Goal: Information Seeking & Learning: Find specific fact

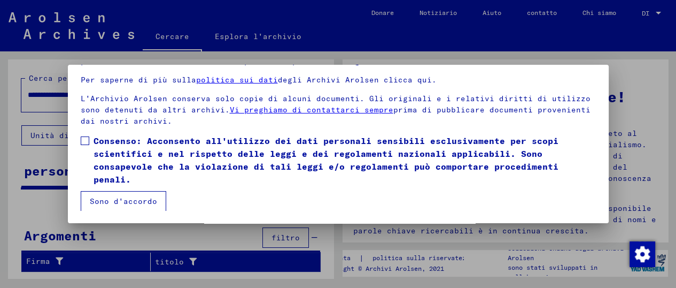
scroll to position [82, 0]
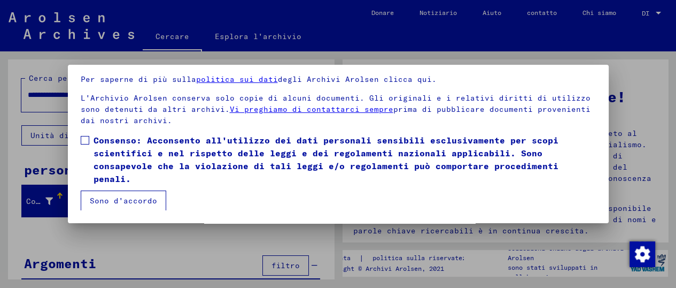
drag, startPoint x: 78, startPoint y: 143, endPoint x: 74, endPoint y: 148, distance: 6.8
click at [74, 148] on mat-dialog-content "I nostri termini d'uso sono stati stabiliti dal Comitato internazionale, il mas…" at bounding box center [338, 116] width 541 height 187
click at [86, 140] on span at bounding box center [85, 140] width 9 height 9
click at [125, 198] on font "Sono d'accordo" at bounding box center [123, 201] width 67 height 10
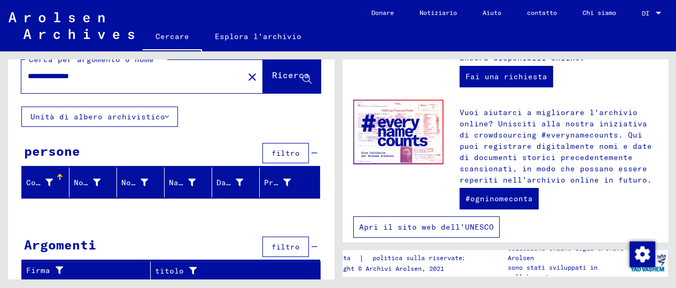
scroll to position [553, 0]
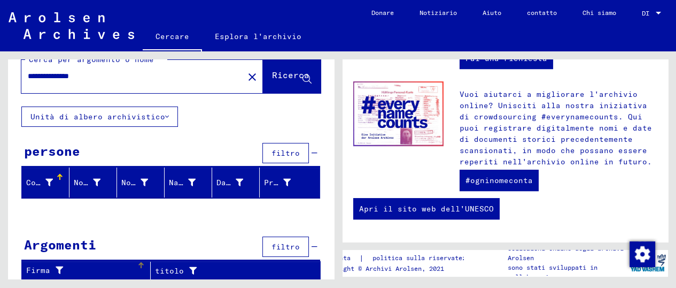
click at [68, 266] on div "Firma" at bounding box center [81, 270] width 111 height 11
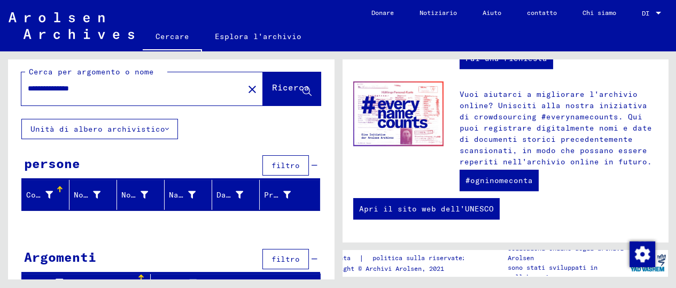
scroll to position [0, 0]
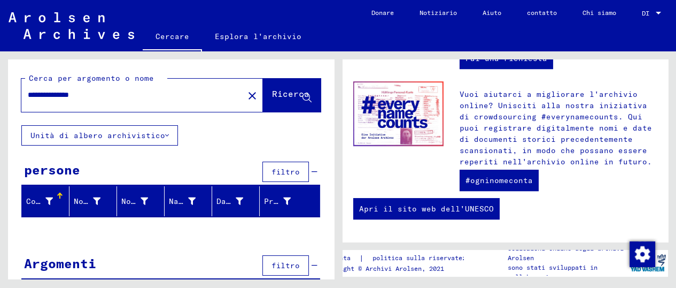
click at [69, 97] on input "**********" at bounding box center [129, 94] width 203 height 11
type input "**********"
click at [275, 97] on button "Ricerca" at bounding box center [292, 95] width 58 height 33
click at [85, 134] on font "Unità di albero archivistico" at bounding box center [97, 135] width 135 height 10
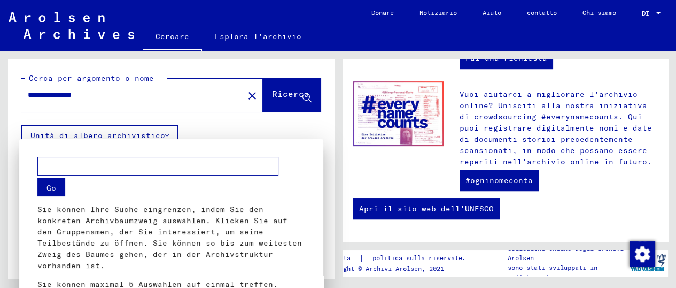
scroll to position [257, 0]
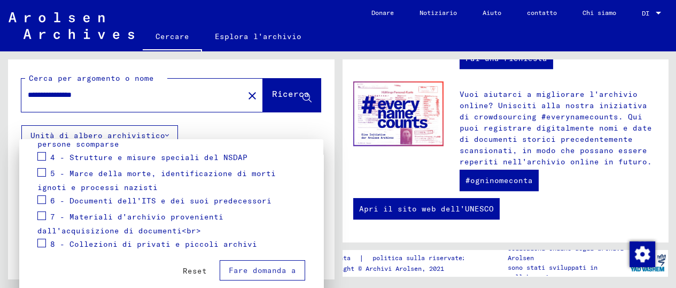
click at [42, 197] on span at bounding box center [41, 199] width 9 height 9
click at [253, 261] on button "Fare domanda a" at bounding box center [263, 270] width 86 height 20
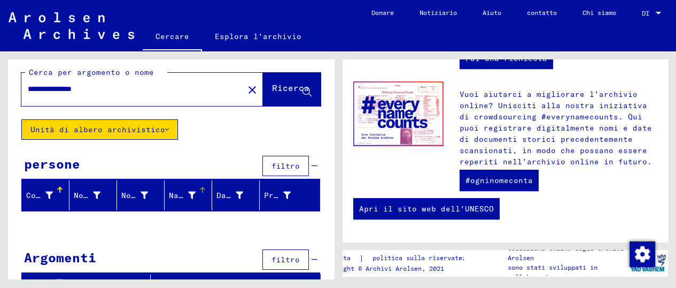
scroll to position [0, 0]
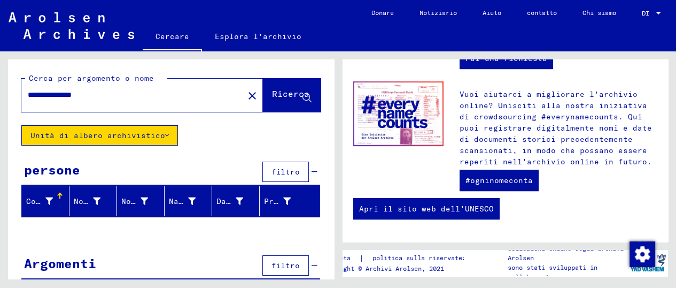
click at [114, 137] on font "Unità di albero archivistico" at bounding box center [97, 135] width 135 height 10
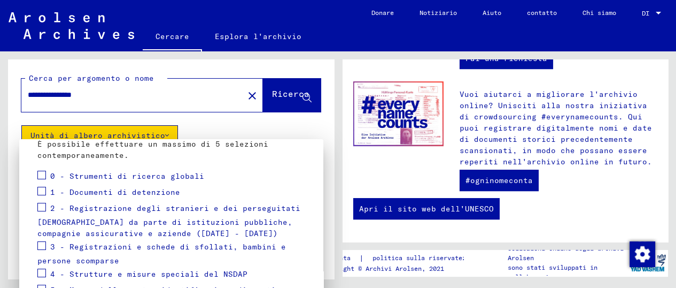
scroll to position [175, 0]
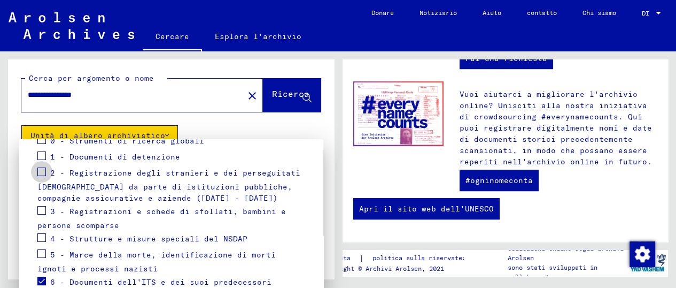
click at [45, 171] on span at bounding box center [41, 171] width 9 height 9
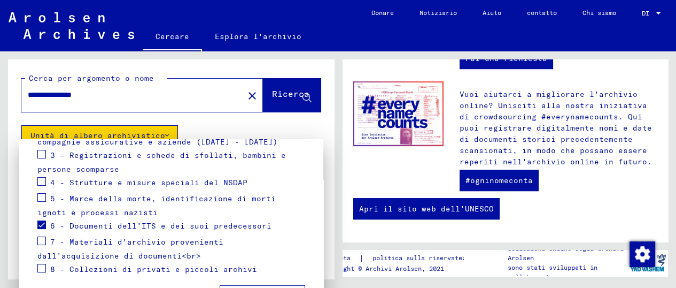
scroll to position [257, 0]
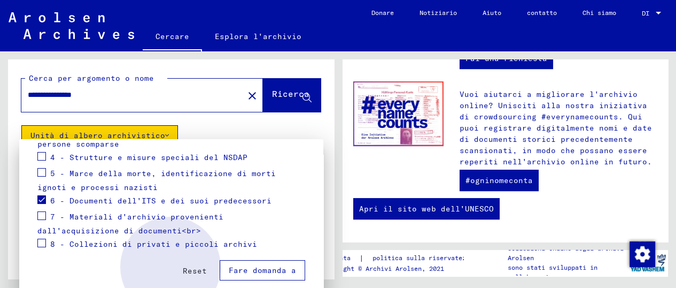
click at [238, 271] on font "Fare domanda a" at bounding box center [262, 270] width 67 height 10
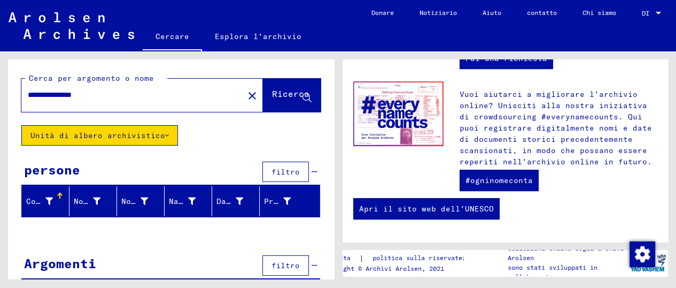
click at [78, 96] on input "**********" at bounding box center [129, 94] width 203 height 11
click at [272, 93] on font "Ricerca" at bounding box center [290, 93] width 37 height 11
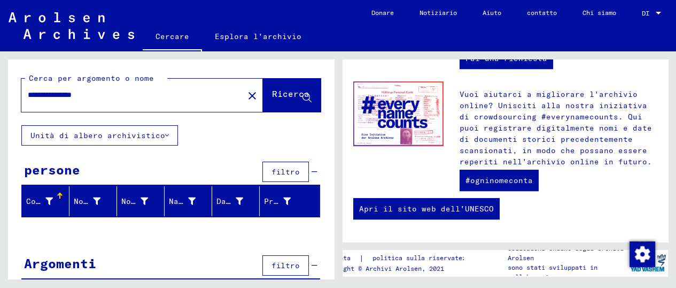
click at [113, 132] on font "Unità di albero archivistico" at bounding box center [97, 135] width 135 height 10
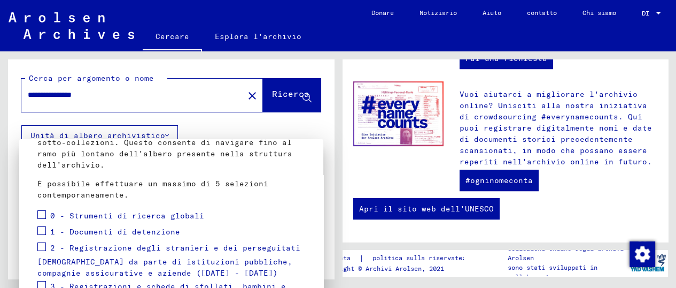
scroll to position [116, 0]
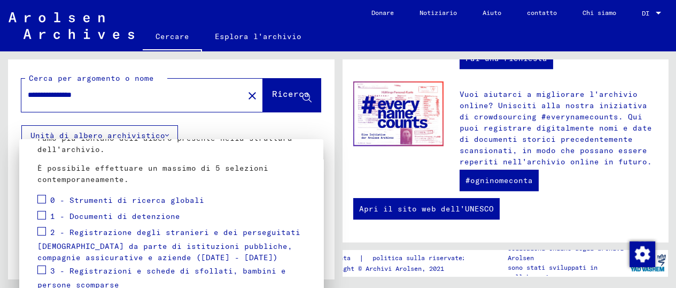
click at [43, 198] on span at bounding box center [41, 199] width 9 height 9
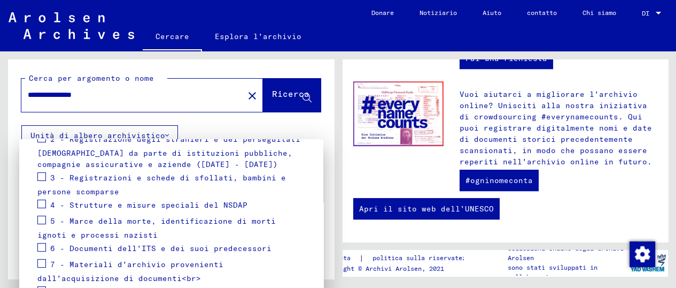
scroll to position [257, 0]
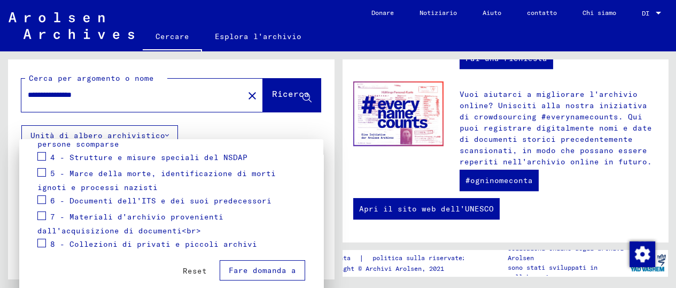
click at [265, 269] on font "Fare domanda a" at bounding box center [262, 270] width 67 height 10
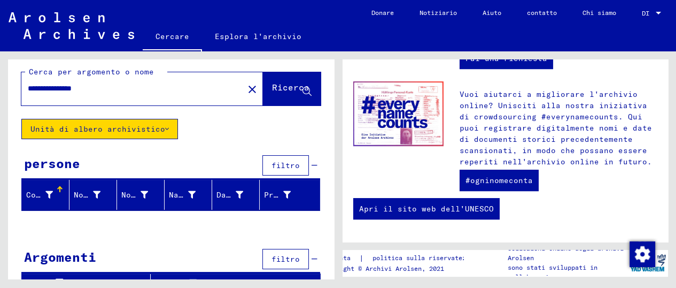
scroll to position [0, 0]
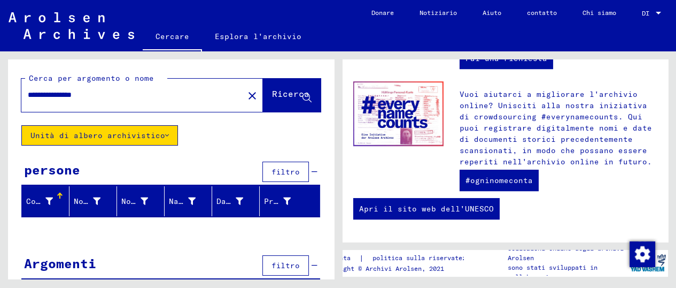
click at [109, 86] on div "**********" at bounding box center [126, 95] width 210 height 24
click at [112, 93] on input "**********" at bounding box center [129, 94] width 203 height 11
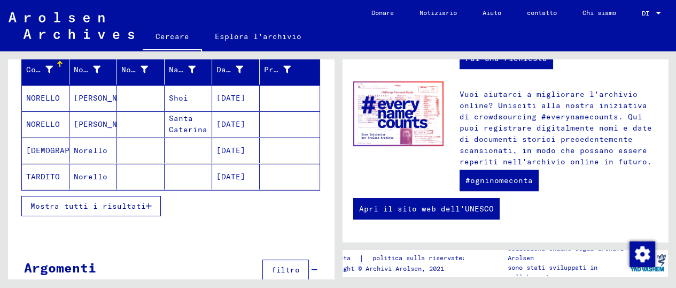
scroll to position [153, 0]
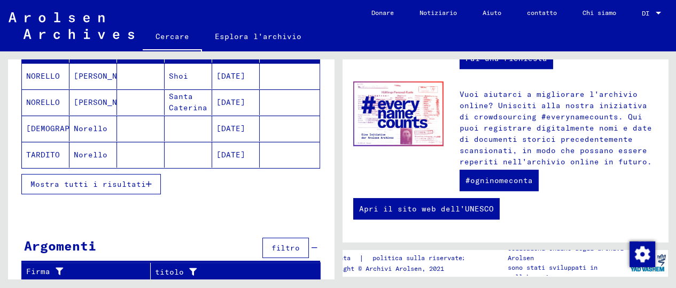
click at [94, 183] on font "Mostra tutti i risultati" at bounding box center [87, 184] width 115 height 10
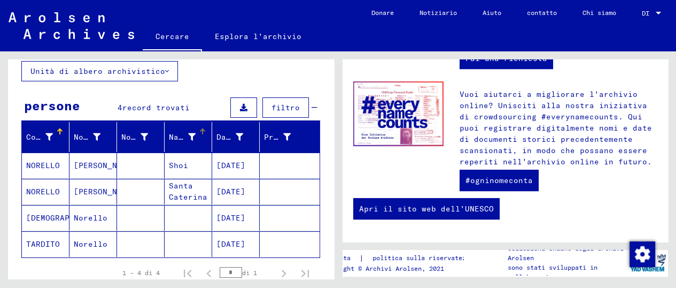
scroll to position [0, 0]
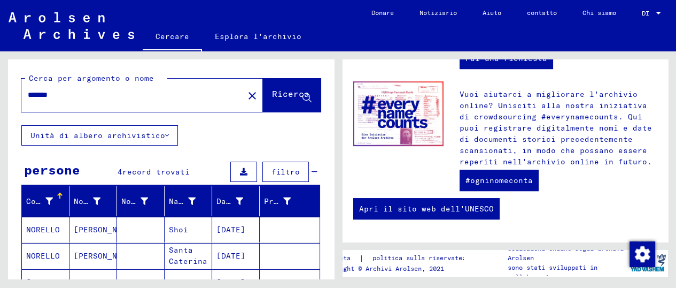
drag, startPoint x: 67, startPoint y: 95, endPoint x: 29, endPoint y: 96, distance: 38.0
click at [29, 96] on input "*******" at bounding box center [129, 94] width 203 height 11
click at [272, 90] on font "Ricerca" at bounding box center [290, 93] width 37 height 11
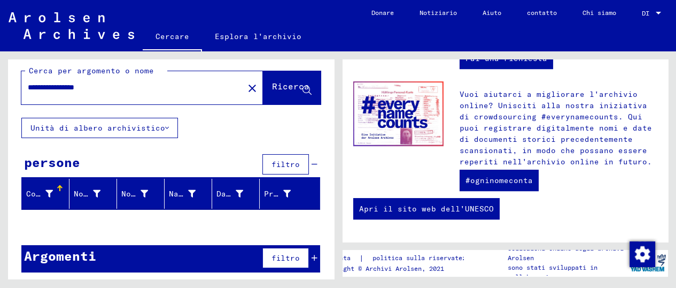
scroll to position [10, 0]
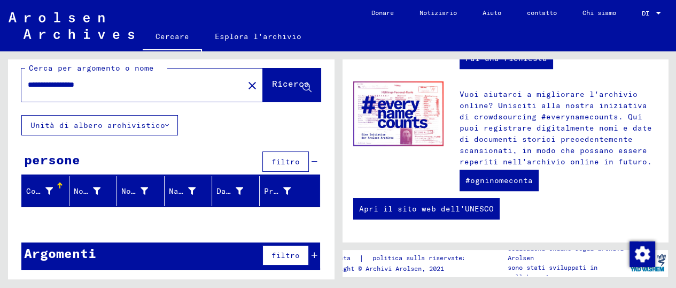
click at [42, 82] on input "**********" at bounding box center [129, 84] width 203 height 11
click at [136, 88] on input "**********" at bounding box center [129, 84] width 203 height 11
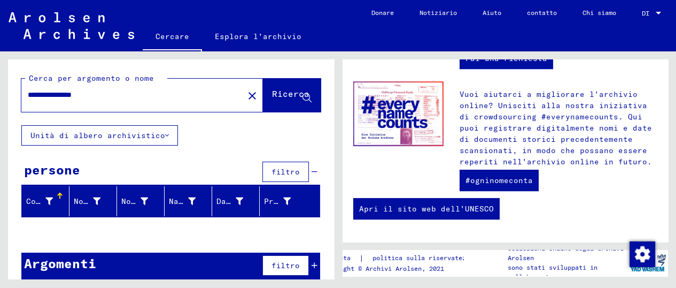
click at [117, 133] on font "Unità di albero archivistico" at bounding box center [97, 135] width 135 height 10
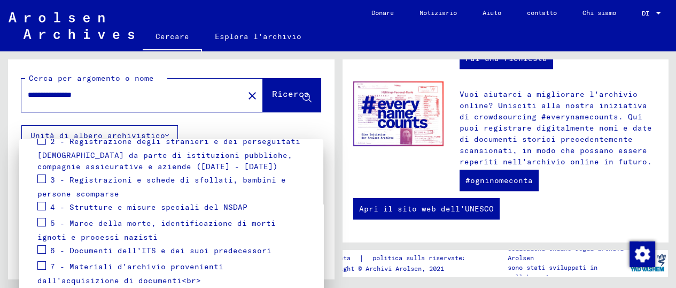
scroll to position [175, 0]
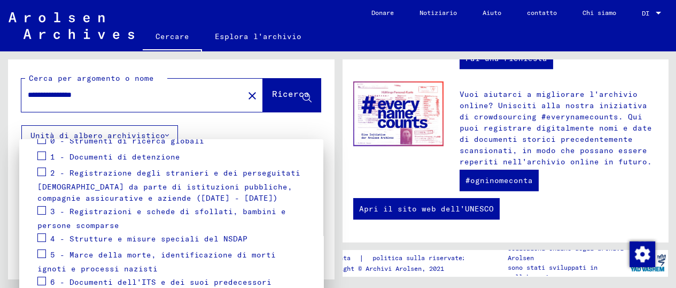
click at [39, 157] on span at bounding box center [41, 155] width 9 height 9
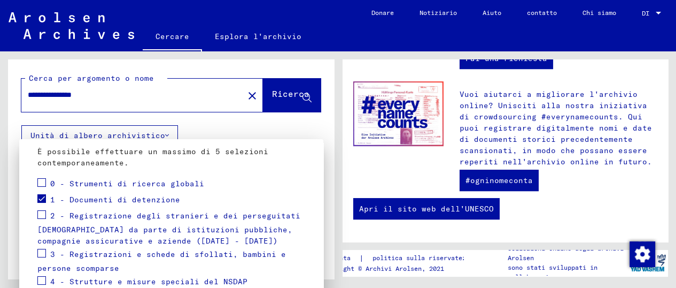
scroll to position [116, 0]
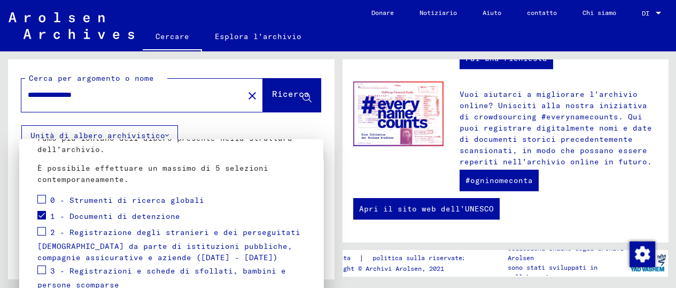
click at [47, 195] on div "0 - Strumenti di ricerca globali" at bounding box center [120, 200] width 167 height 16
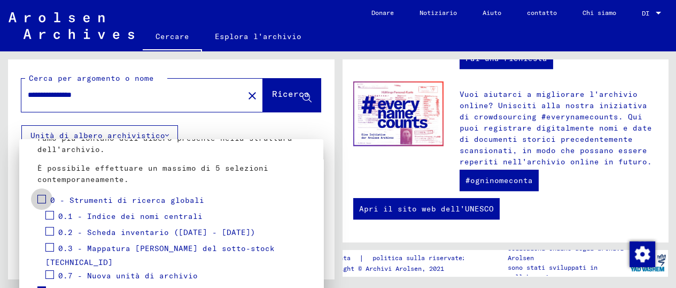
click at [42, 195] on span at bounding box center [41, 199] width 9 height 9
click at [52, 215] on span at bounding box center [49, 215] width 9 height 9
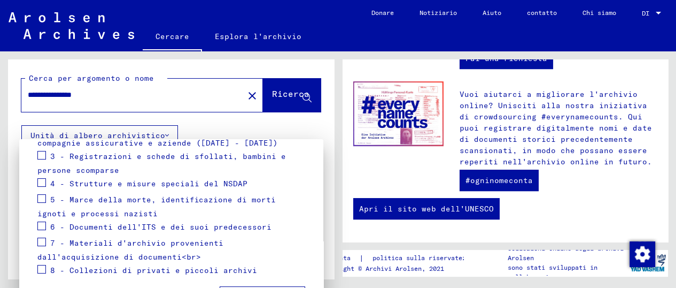
scroll to position [321, 0]
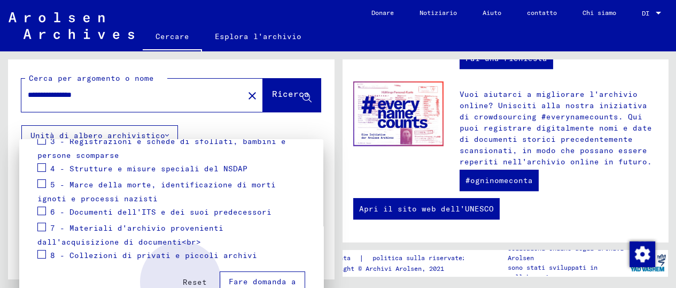
click at [248, 274] on button "Fare domanda a" at bounding box center [263, 281] width 86 height 20
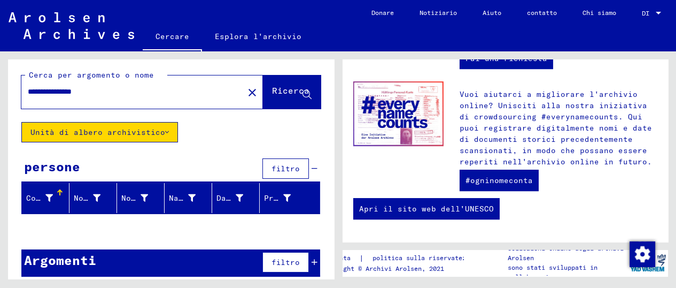
scroll to position [0, 0]
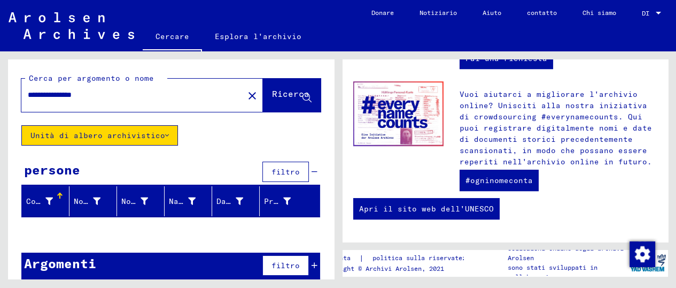
drag, startPoint x: 109, startPoint y: 90, endPoint x: 22, endPoint y: 87, distance: 86.1
click at [22, 87] on div "**********" at bounding box center [126, 95] width 210 height 24
type input "**********"
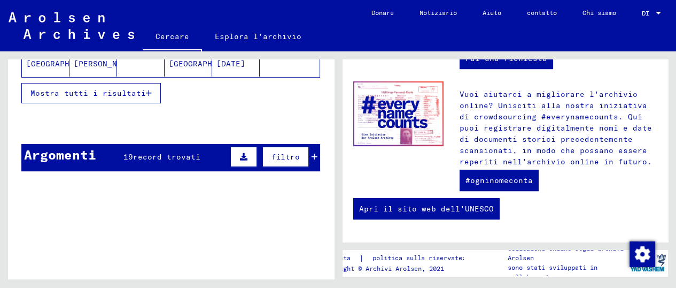
scroll to position [268, 0]
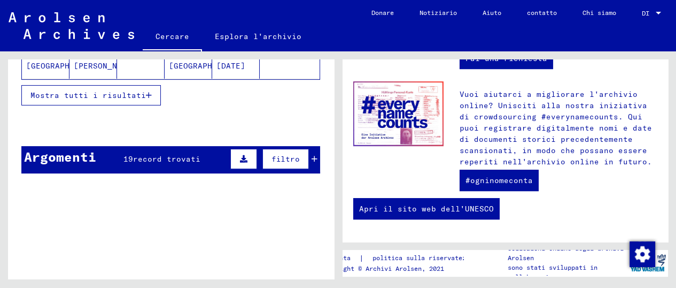
click at [149, 157] on font "record trovati" at bounding box center [166, 159] width 67 height 10
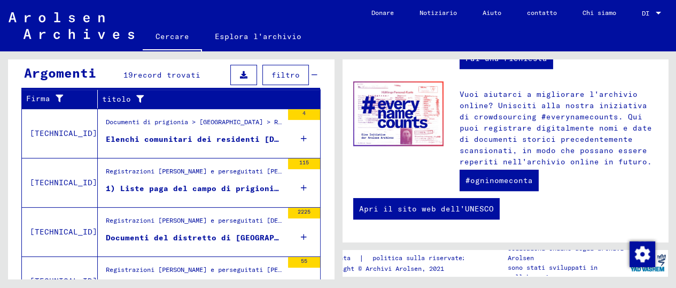
scroll to position [387, 0]
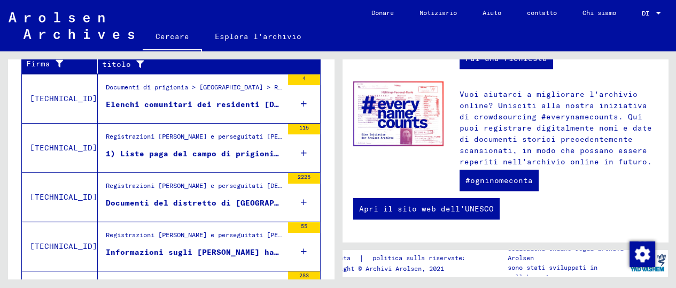
click at [203, 151] on font "1) Liste paga del campo di prigionia XI B di Fallingbostel, Comando di lavoro 3…" at bounding box center [496, 154] width 780 height 10
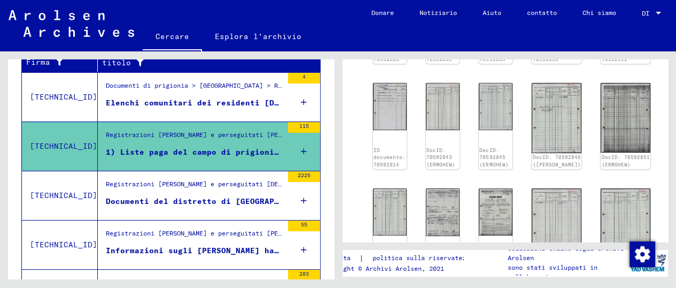
scroll to position [772, 0]
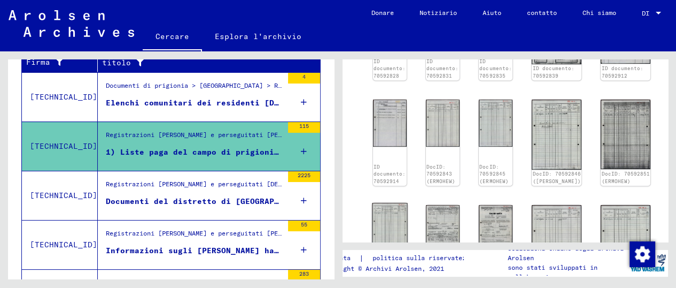
click at [390, 203] on img at bounding box center [389, 228] width 35 height 50
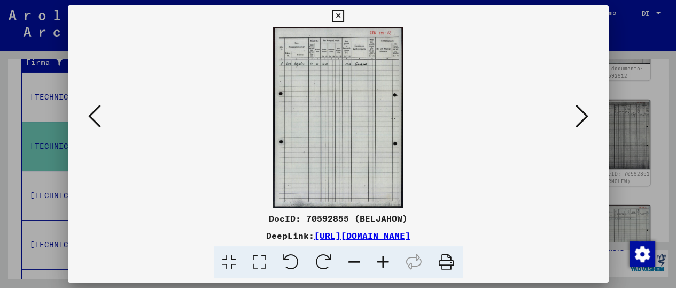
click at [581, 121] on icon at bounding box center [582, 116] width 13 height 26
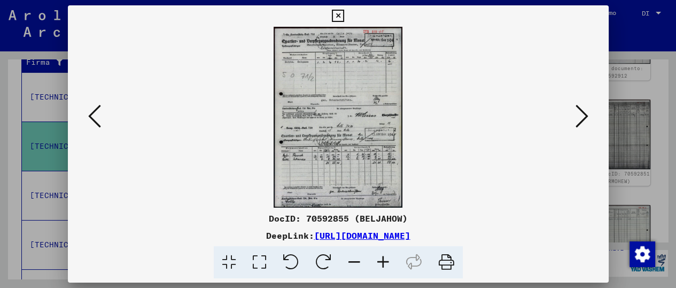
click at [581, 120] on icon at bounding box center [582, 116] width 13 height 26
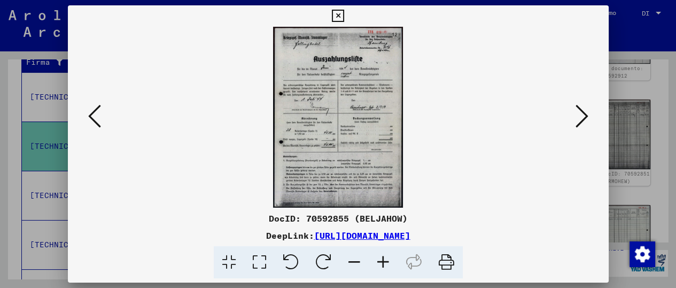
click at [581, 120] on icon at bounding box center [582, 116] width 13 height 26
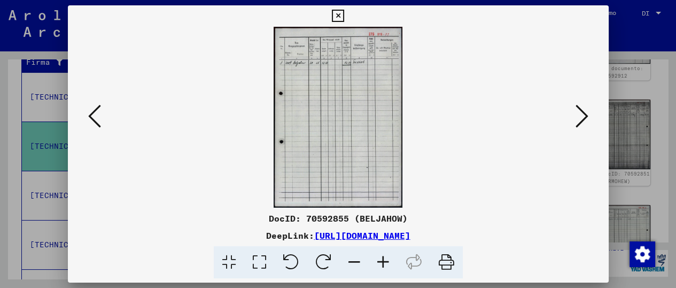
click at [581, 120] on icon at bounding box center [582, 116] width 13 height 26
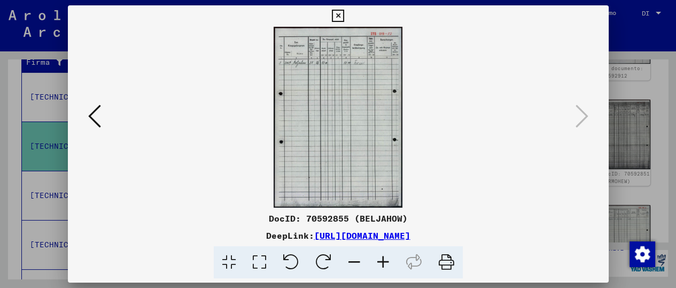
click at [341, 17] on icon at bounding box center [338, 16] width 12 height 13
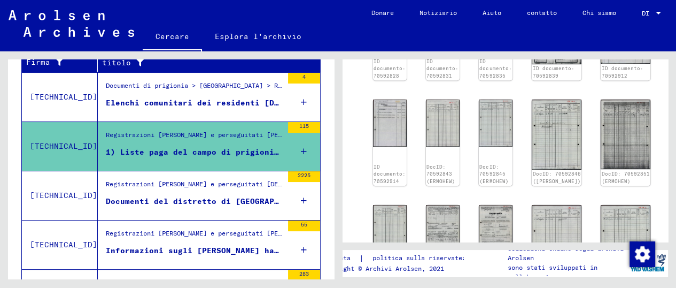
click at [185, 198] on font "Documenti del distretto di [GEOGRAPHIC_DATA]" at bounding box center [212, 201] width 212 height 10
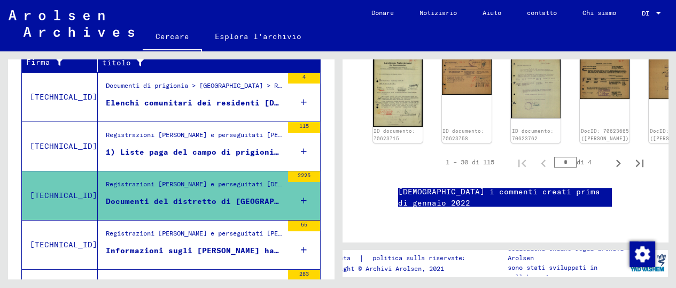
scroll to position [652, 0]
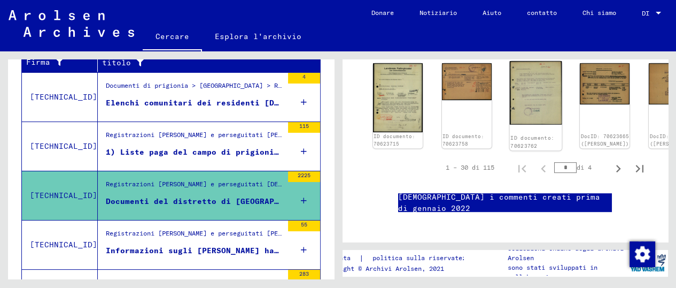
click at [510, 72] on div "ID documento: 70623762" at bounding box center [536, 105] width 52 height 89
click at [510, 76] on div "ID documento: 70623762" at bounding box center [536, 105] width 52 height 89
click at [510, 75] on div "ID documento: 70623762" at bounding box center [536, 105] width 52 height 89
click at [510, 64] on img at bounding box center [536, 93] width 52 height 64
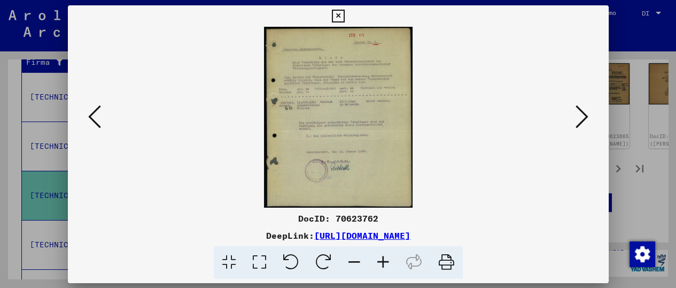
click at [492, 64] on img at bounding box center [338, 117] width 468 height 181
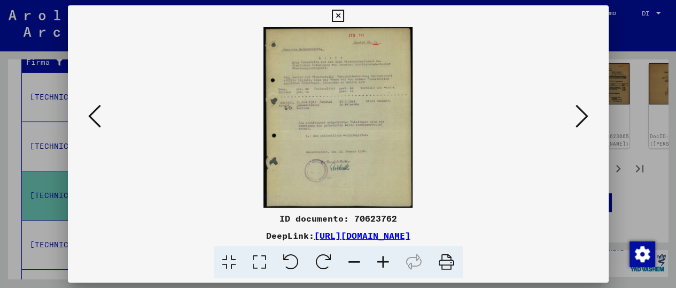
click at [387, 263] on icon at bounding box center [383, 262] width 29 height 33
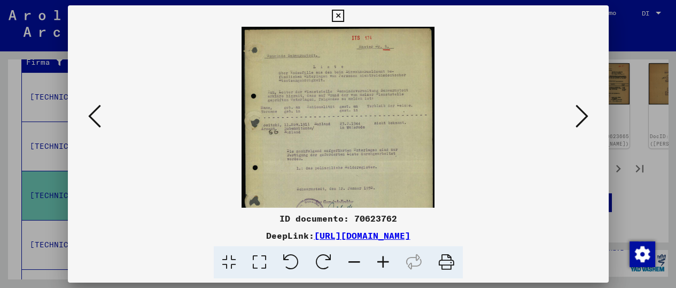
click at [387, 263] on icon at bounding box center [383, 262] width 29 height 33
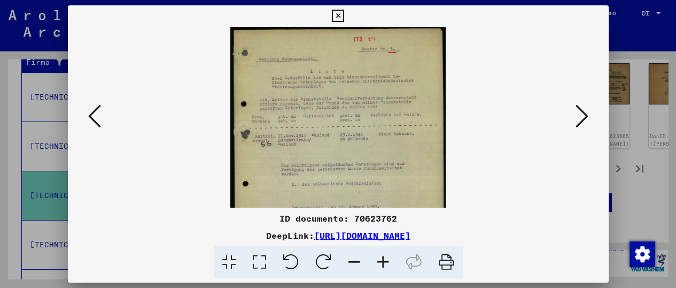
click at [387, 263] on icon at bounding box center [383, 262] width 29 height 33
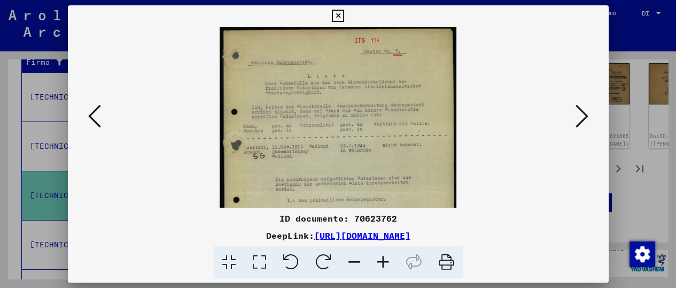
click at [387, 263] on icon at bounding box center [383, 262] width 29 height 33
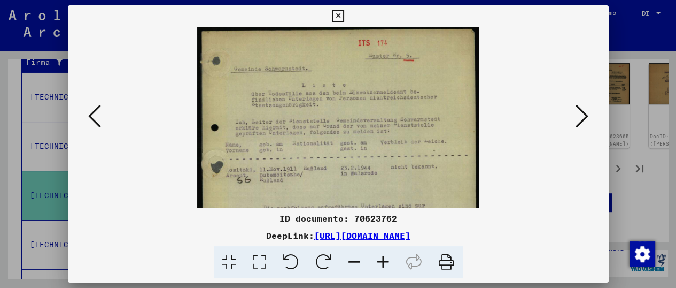
click at [387, 263] on icon at bounding box center [383, 262] width 29 height 33
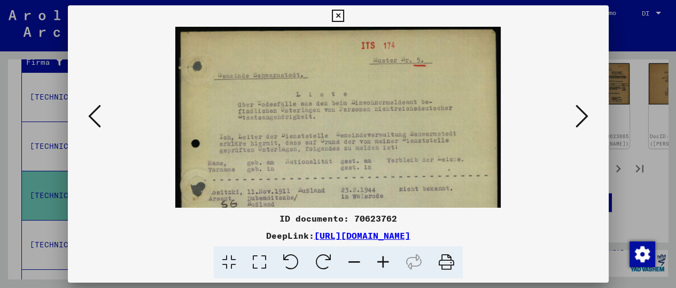
click at [387, 263] on icon at bounding box center [383, 262] width 29 height 33
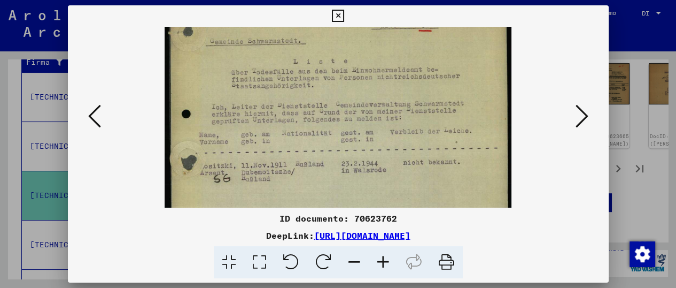
scroll to position [60, 0]
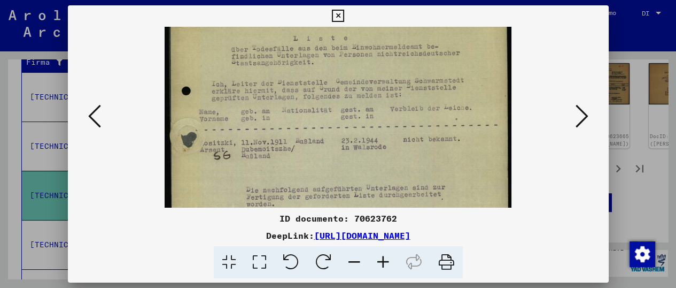
drag, startPoint x: 334, startPoint y: 136, endPoint x: 335, endPoint y: 103, distance: 32.6
click at [335, 103] on img at bounding box center [339, 176] width 348 height 421
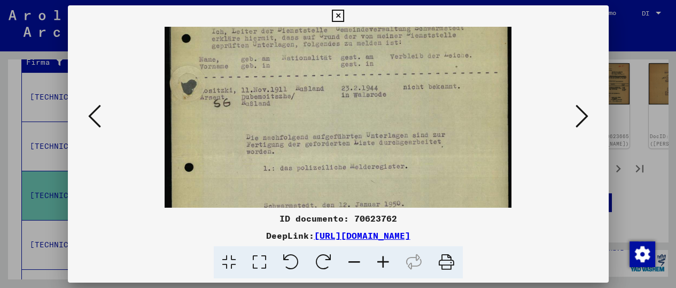
drag, startPoint x: 344, startPoint y: 133, endPoint x: 345, endPoint y: 76, distance: 56.1
click at [345, 77] on img at bounding box center [339, 124] width 348 height 421
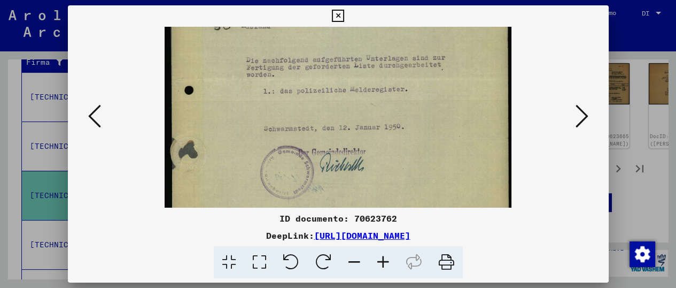
scroll to position [208, 0]
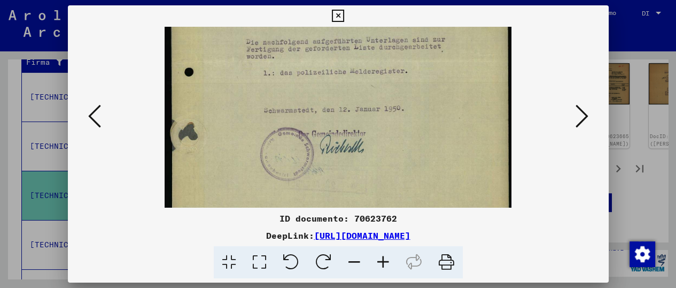
drag, startPoint x: 385, startPoint y: 120, endPoint x: 389, endPoint y: 74, distance: 46.7
click at [389, 74] on img at bounding box center [339, 29] width 348 height 421
click at [588, 111] on button at bounding box center [582, 117] width 19 height 30
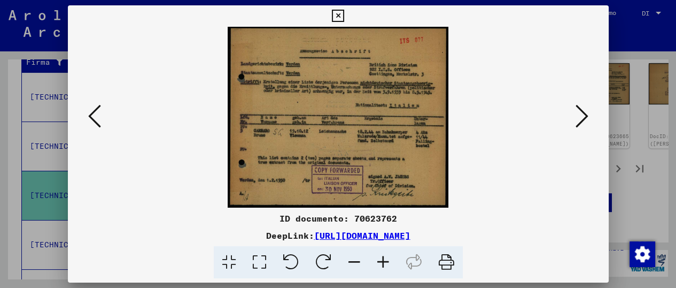
click at [586, 111] on icon at bounding box center [582, 116] width 13 height 26
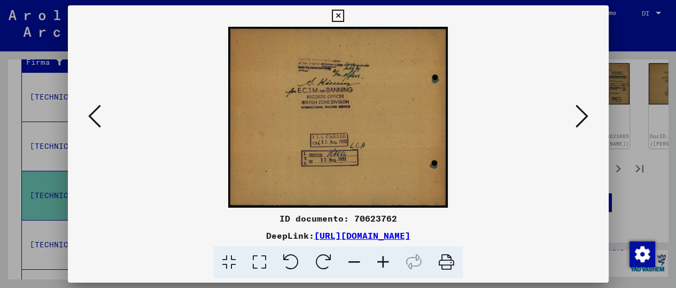
click at [584, 113] on icon at bounding box center [582, 116] width 13 height 26
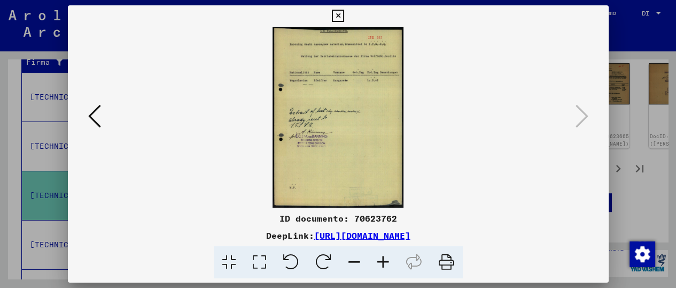
click at [342, 13] on icon at bounding box center [338, 16] width 12 height 13
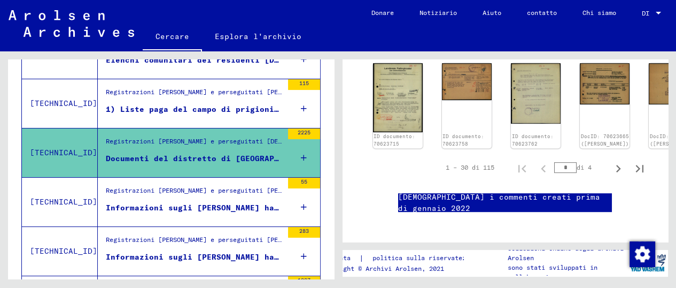
scroll to position [256, 0]
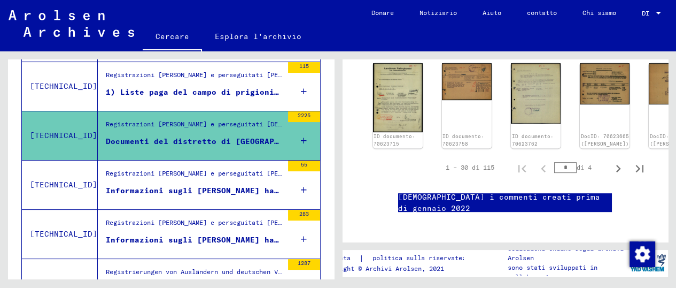
click at [192, 186] on font "Informazioni sugli [PERSON_NAME] hanno soggiornato nel distretto di [GEOGRAPHIC…" at bounding box center [447, 191] width 683 height 10
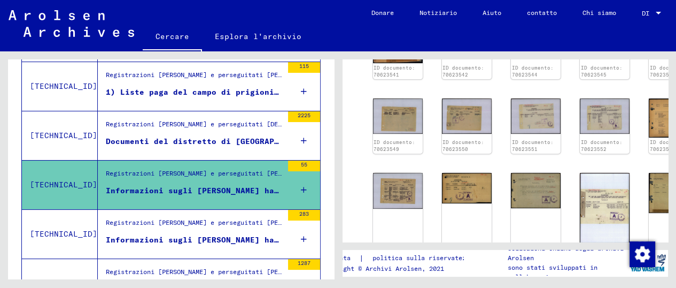
scroll to position [475, 0]
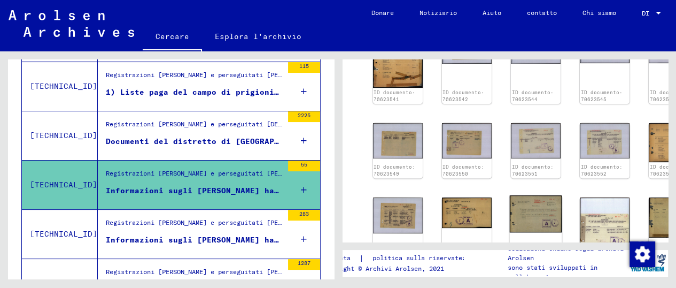
click at [510, 195] on img at bounding box center [536, 213] width 52 height 37
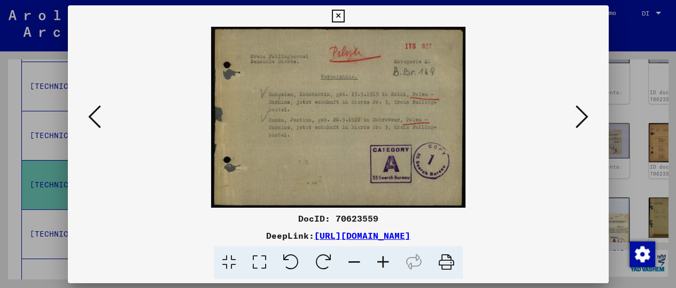
click at [495, 196] on img at bounding box center [338, 117] width 468 height 181
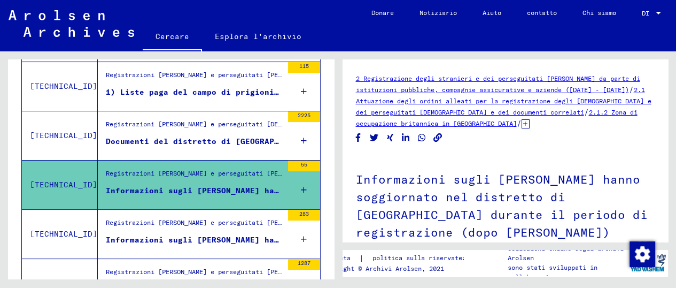
click at [200, 218] on div "Registrazioni [PERSON_NAME] e perseguitati [PERSON_NAME] da parte di istituzion…" at bounding box center [194, 218] width 177 height 0
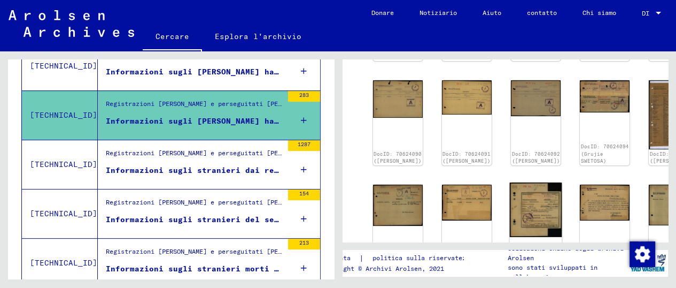
scroll to position [535, 0]
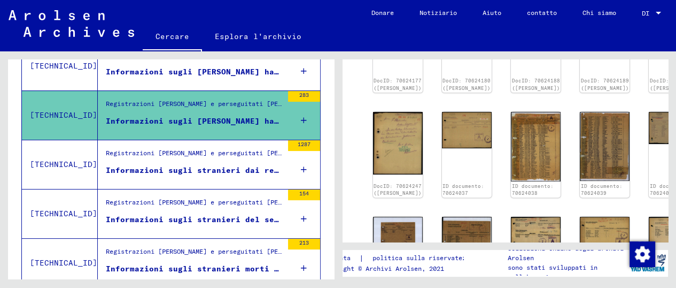
drag, startPoint x: 496, startPoint y: 171, endPoint x: 500, endPoint y: 158, distance: 13.5
click at [500, 162] on div "DocID: 70624065 ([PERSON_NAME]) DocID: 70624077 ([PERSON_NAME]) DocID: 70624082…" at bounding box center [506, 47] width 274 height 518
click at [510, 214] on img at bounding box center [536, 230] width 52 height 32
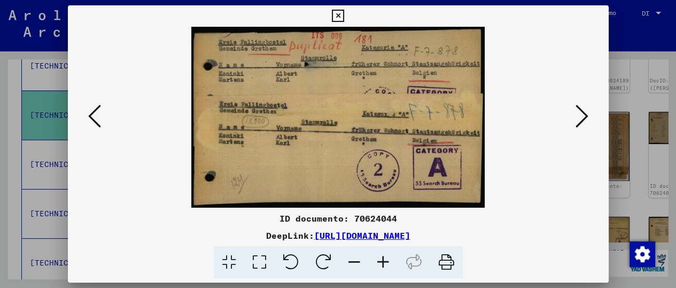
click at [585, 108] on icon at bounding box center [582, 116] width 13 height 26
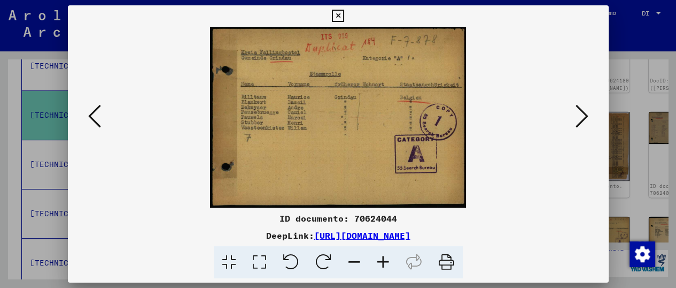
drag, startPoint x: 601, startPoint y: 87, endPoint x: 593, endPoint y: 97, distance: 12.5
click at [594, 97] on div at bounding box center [338, 117] width 541 height 181
click at [576, 114] on icon at bounding box center [582, 116] width 13 height 26
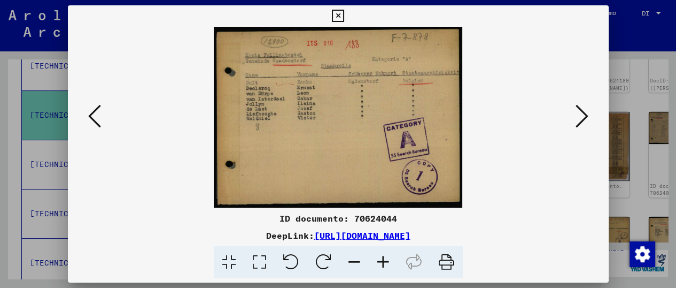
click at [576, 113] on icon at bounding box center [582, 116] width 13 height 26
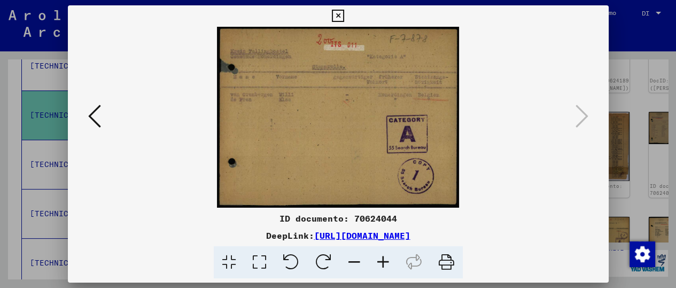
click at [336, 18] on icon at bounding box center [338, 16] width 12 height 13
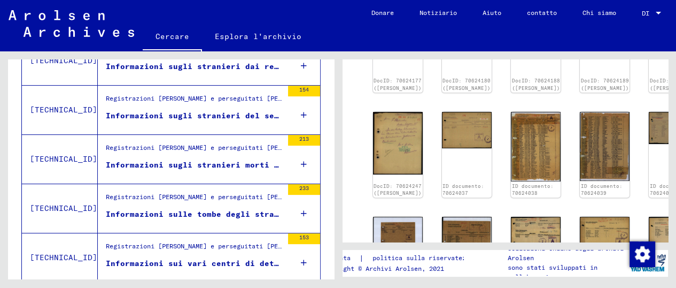
scroll to position [493, 0]
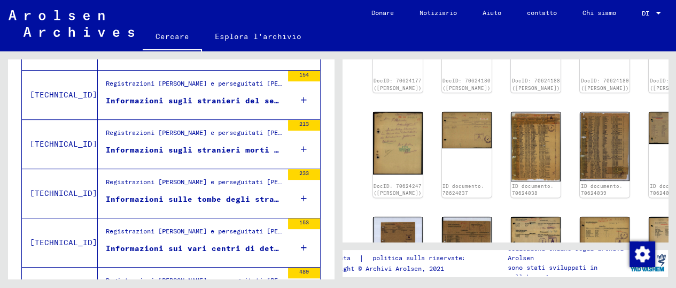
click at [161, 99] on font "Informazioni sugli stranieri del settore sanitario del distretto di [GEOGRAPHIC…" at bounding box center [310, 101] width 409 height 10
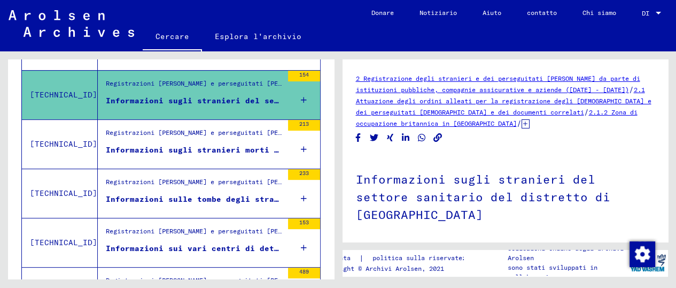
click at [150, 144] on div "Informazioni sugli stranieri morti durante la [PERSON_NAME] distretto di [GEOGR…" at bounding box center [194, 149] width 177 height 11
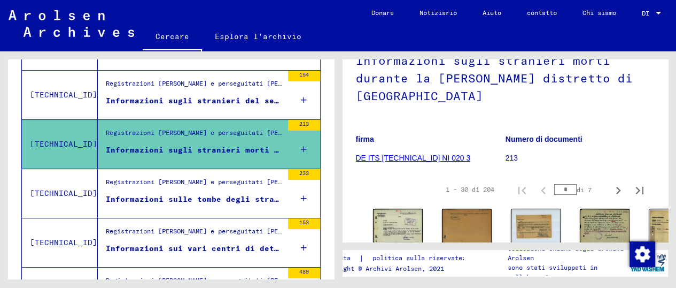
scroll to position [237, 0]
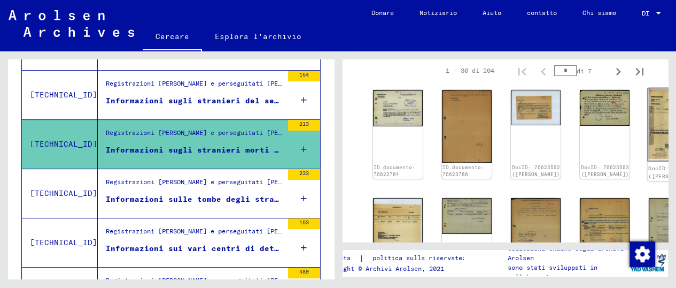
click at [648, 118] on img at bounding box center [674, 124] width 52 height 73
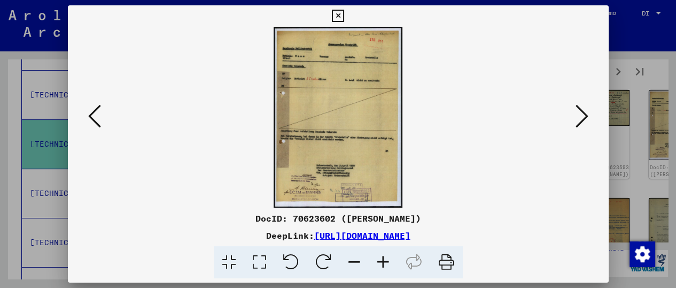
click at [380, 265] on icon at bounding box center [383, 262] width 29 height 33
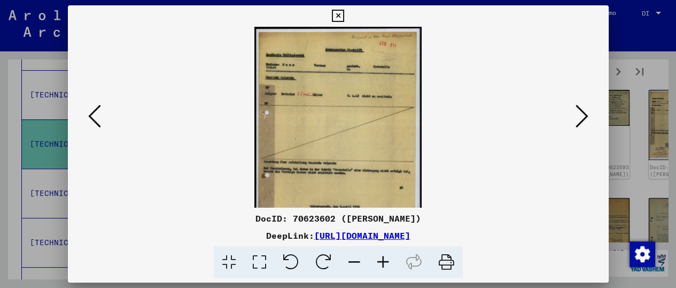
click at [380, 265] on icon at bounding box center [383, 262] width 29 height 33
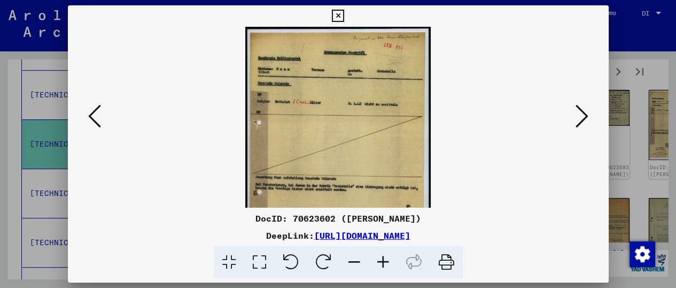
click at [380, 265] on icon at bounding box center [383, 262] width 29 height 33
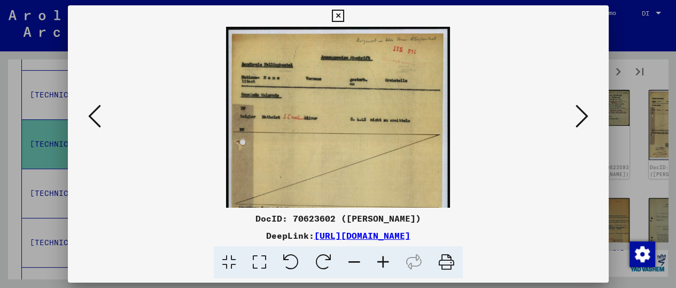
click at [380, 265] on icon at bounding box center [383, 262] width 29 height 33
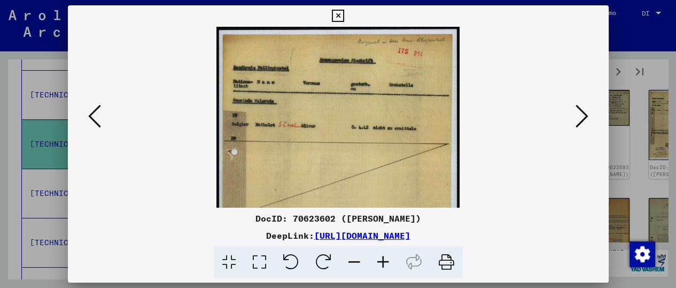
click at [380, 265] on icon at bounding box center [383, 262] width 29 height 33
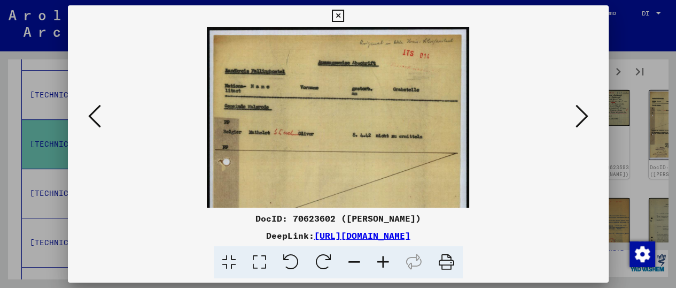
click at [380, 265] on icon at bounding box center [383, 262] width 29 height 33
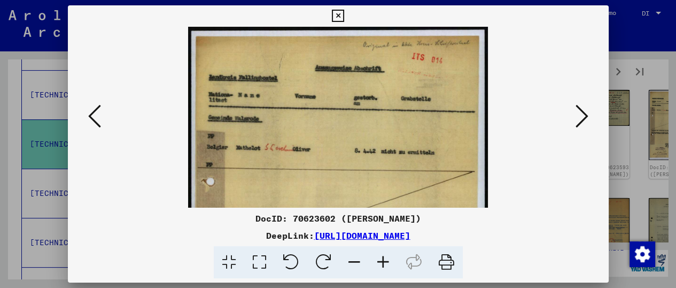
click at [381, 265] on icon at bounding box center [383, 262] width 29 height 33
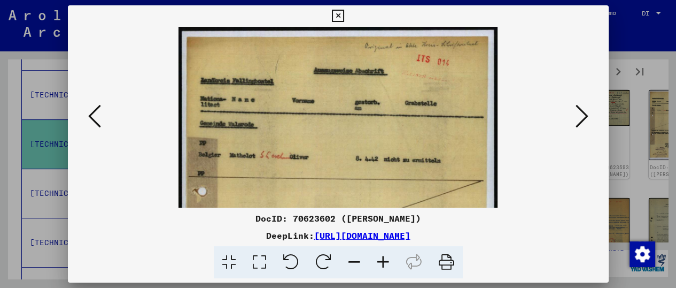
click at [381, 264] on icon at bounding box center [383, 262] width 29 height 33
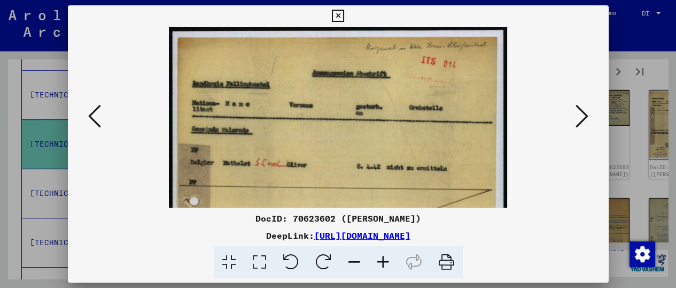
drag, startPoint x: 296, startPoint y: 130, endPoint x: 332, endPoint y: 132, distance: 36.4
click at [332, 134] on img at bounding box center [338, 264] width 338 height 475
click at [340, 12] on icon at bounding box center [338, 16] width 12 height 13
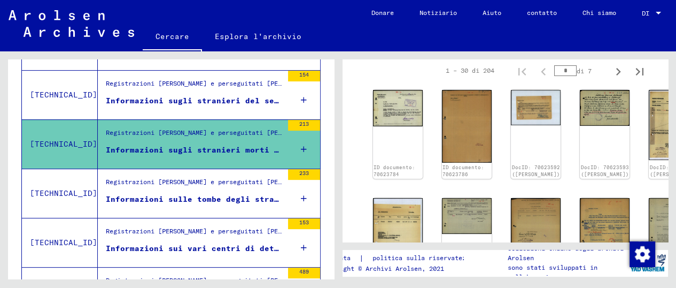
click at [192, 196] on font "Informazioni sulle tombe degli stranieri nel distretto di [GEOGRAPHIC_DATA]" at bounding box center [286, 199] width 361 height 10
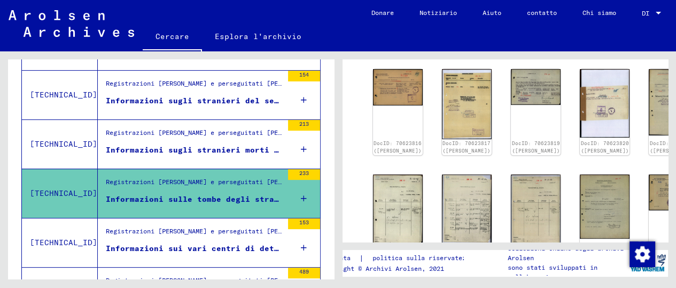
scroll to position [415, 0]
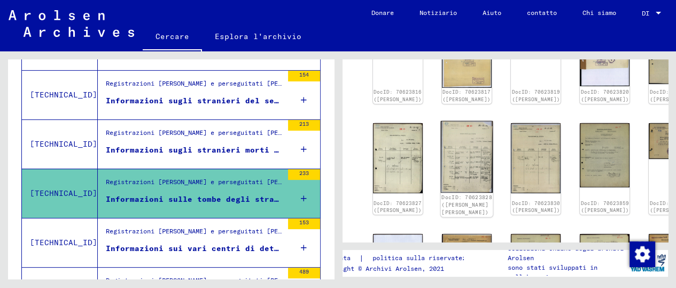
click at [441, 127] on img at bounding box center [467, 157] width 52 height 72
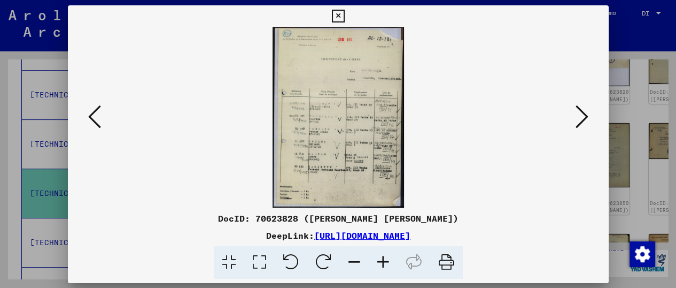
click at [436, 127] on img at bounding box center [338, 117] width 468 height 181
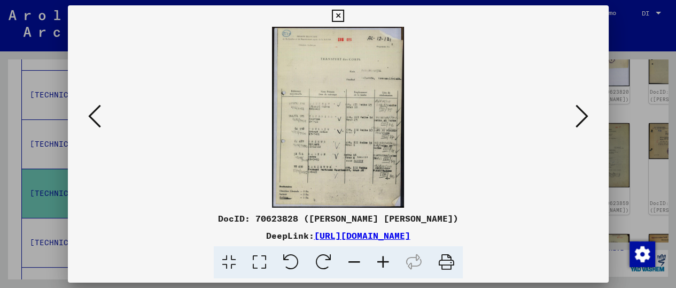
click at [380, 259] on icon at bounding box center [383, 262] width 29 height 33
click at [381, 258] on icon at bounding box center [383, 262] width 29 height 33
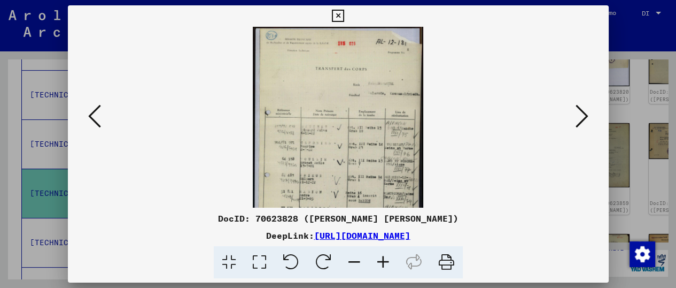
click at [381, 258] on icon at bounding box center [383, 262] width 29 height 33
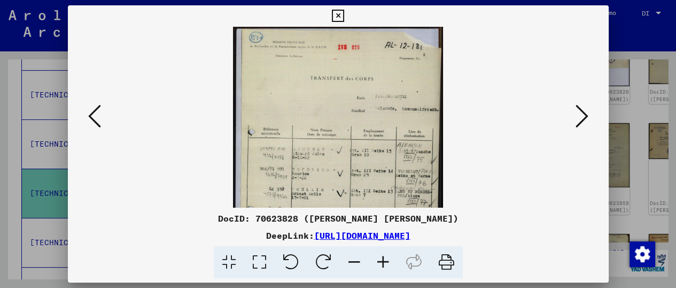
click at [381, 258] on icon at bounding box center [383, 262] width 29 height 33
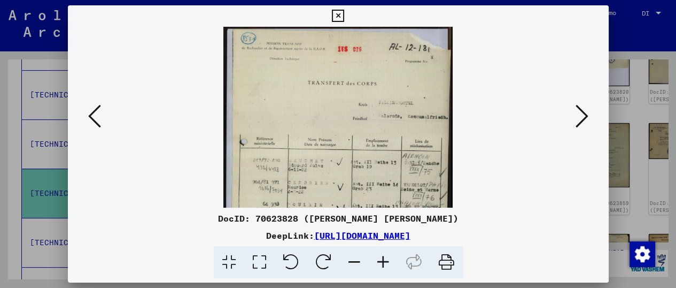
click at [381, 258] on icon at bounding box center [383, 262] width 29 height 33
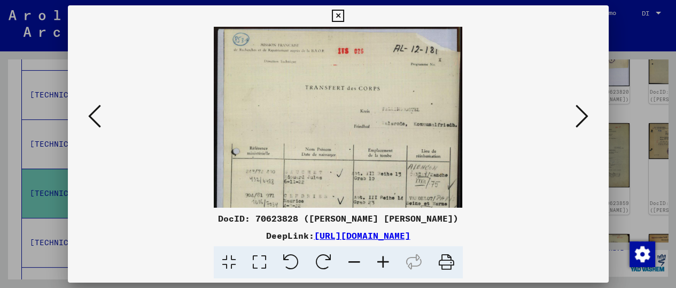
drag, startPoint x: 381, startPoint y: 258, endPoint x: 375, endPoint y: 245, distance: 14.8
click at [381, 257] on icon at bounding box center [383, 262] width 29 height 33
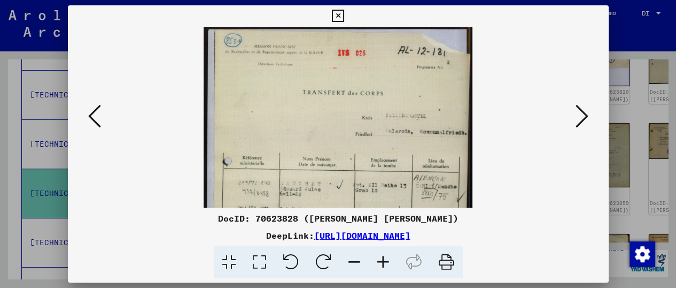
drag, startPoint x: 355, startPoint y: 143, endPoint x: 360, endPoint y: 101, distance: 42.1
click at [360, 104] on img at bounding box center [338, 211] width 268 height 368
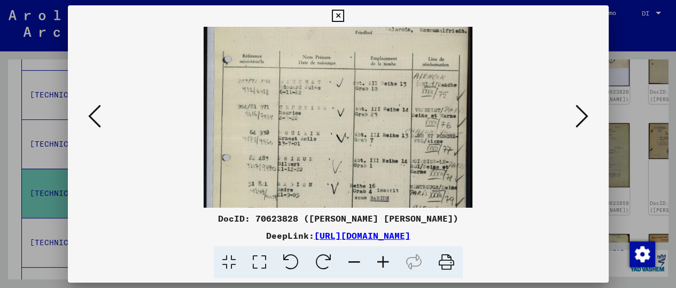
drag, startPoint x: 357, startPoint y: 89, endPoint x: 358, endPoint y: 50, distance: 39.0
click at [367, 46] on img at bounding box center [338, 109] width 268 height 368
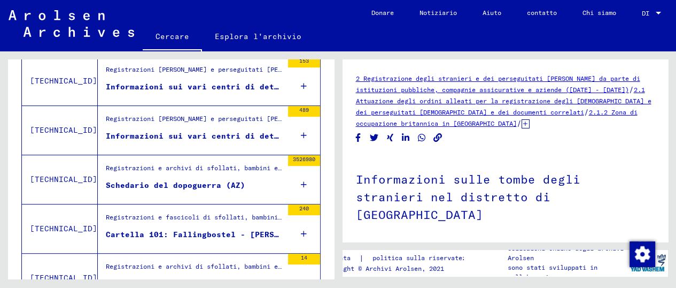
scroll to position [671, 0]
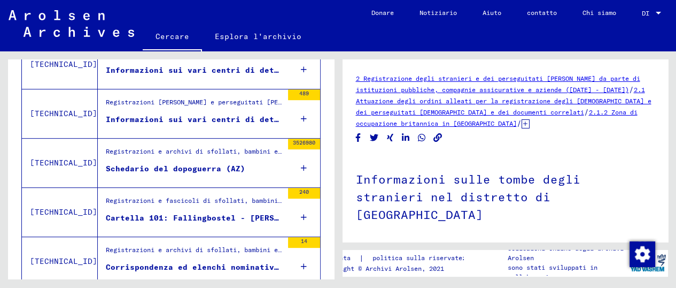
click at [167, 164] on font "Schedario del dopoguerra (AZ)" at bounding box center [176, 169] width 140 height 10
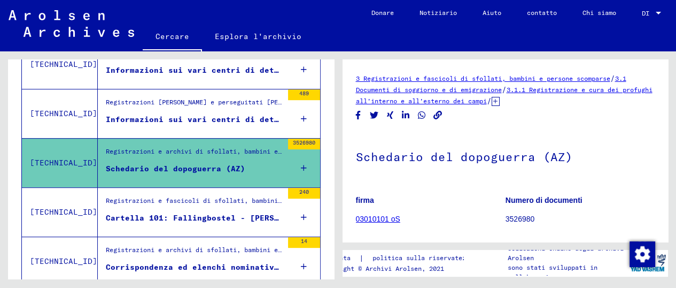
scroll to position [119, 0]
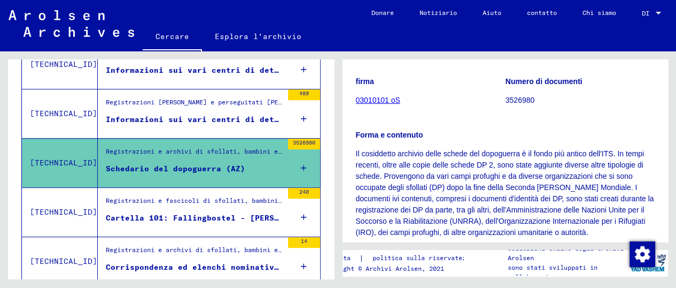
click at [379, 98] on font "03010101 oS" at bounding box center [378, 100] width 44 height 9
click at [376, 103] on font "03010101 oS" at bounding box center [378, 100] width 44 height 9
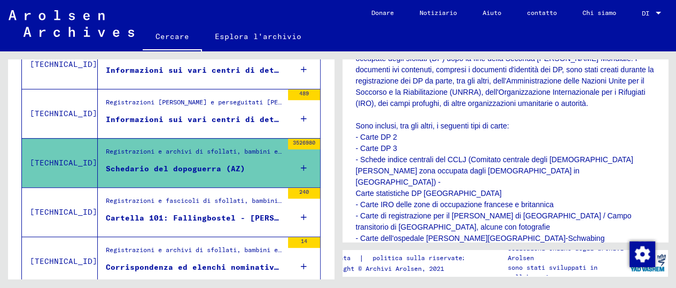
scroll to position [297, 0]
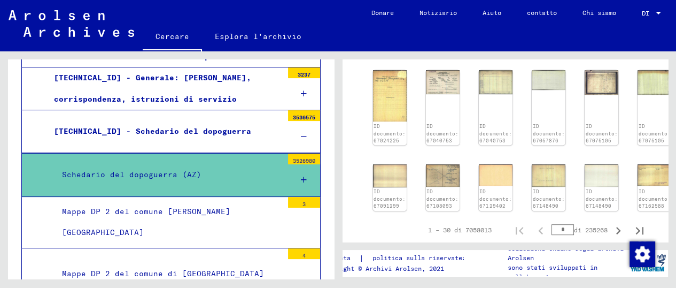
scroll to position [891, 0]
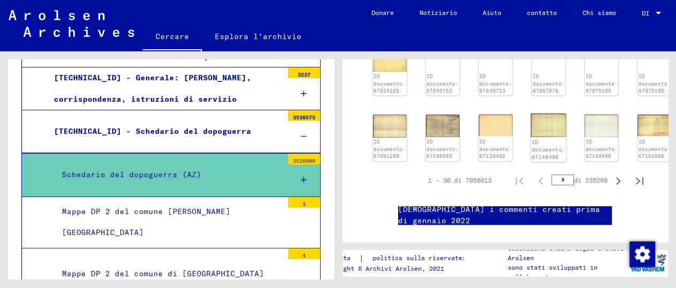
click at [538, 113] on img at bounding box center [548, 125] width 35 height 24
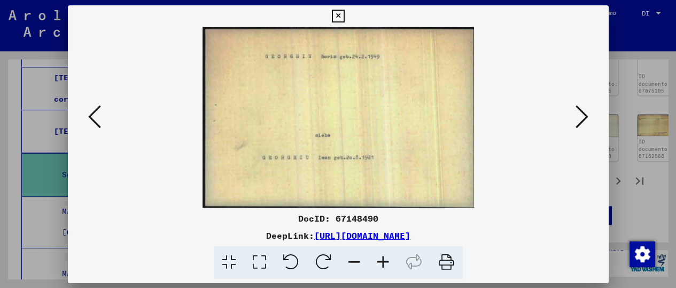
click at [537, 90] on img at bounding box center [338, 117] width 468 height 181
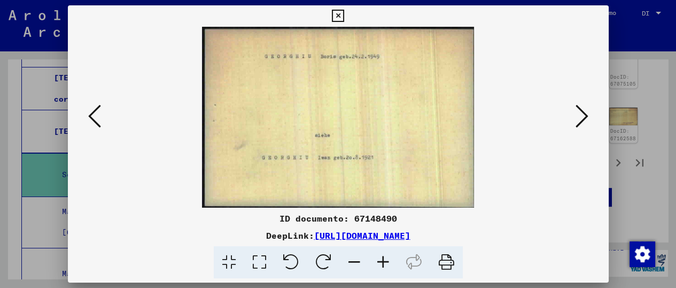
click at [586, 112] on icon at bounding box center [582, 116] width 13 height 26
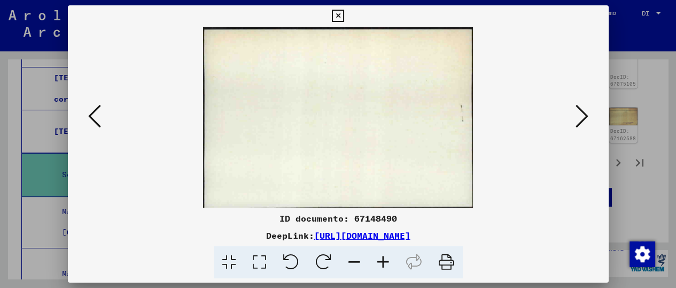
click at [586, 112] on icon at bounding box center [582, 116] width 13 height 26
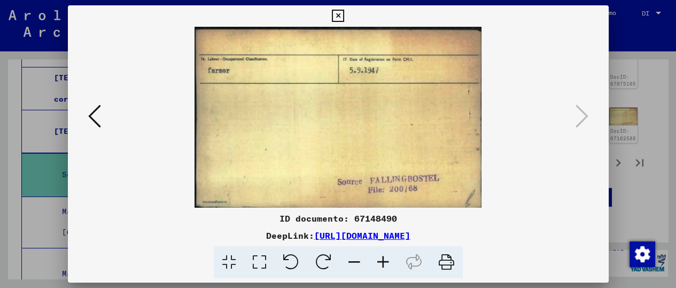
click at [95, 121] on icon at bounding box center [94, 116] width 13 height 26
click at [94, 122] on icon at bounding box center [94, 116] width 13 height 26
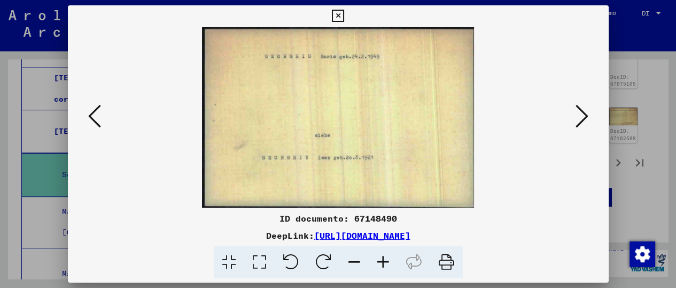
click at [94, 122] on icon at bounding box center [94, 116] width 13 height 26
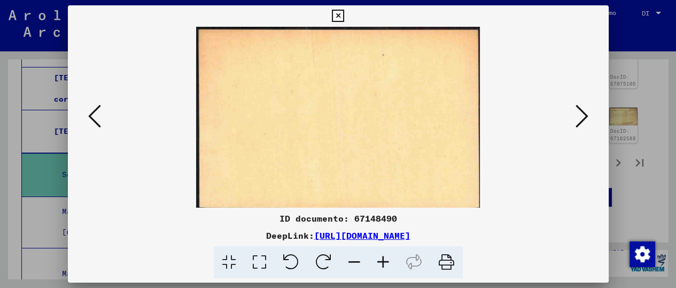
click at [94, 122] on icon at bounding box center [94, 116] width 13 height 26
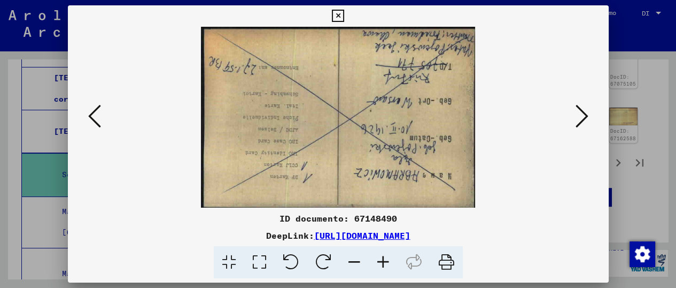
click at [91, 104] on icon at bounding box center [94, 116] width 13 height 26
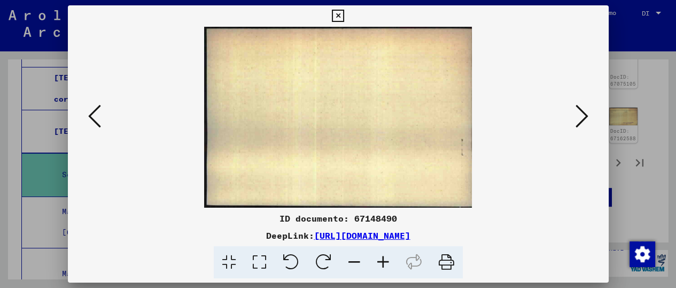
click at [93, 102] on button at bounding box center [94, 117] width 19 height 30
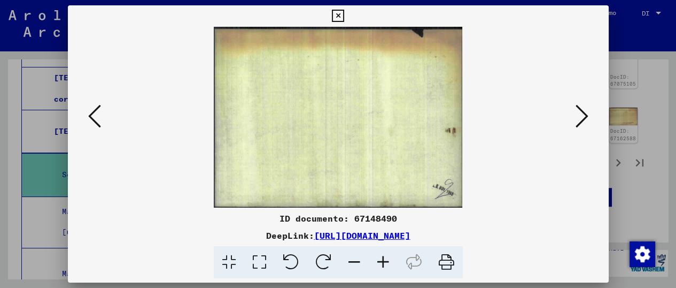
click at [93, 101] on div at bounding box center [338, 117] width 541 height 181
click at [382, 261] on icon at bounding box center [383, 262] width 29 height 33
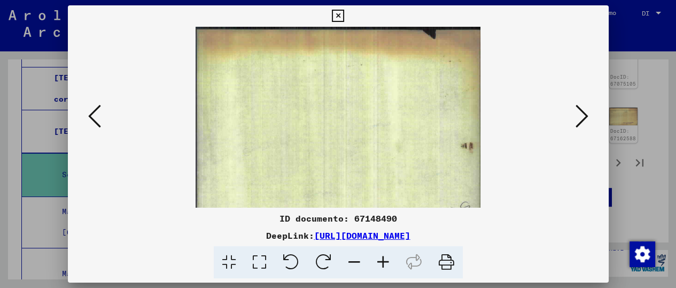
click at [384, 259] on icon at bounding box center [383, 262] width 29 height 33
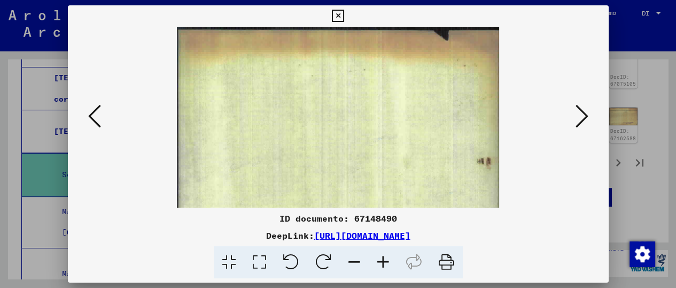
click at [384, 258] on icon at bounding box center [383, 262] width 29 height 33
click at [383, 257] on icon at bounding box center [383, 262] width 29 height 33
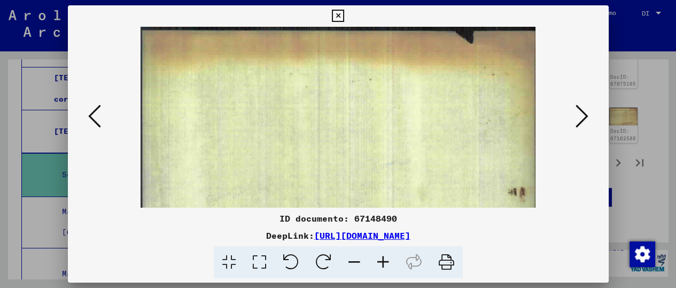
click at [382, 257] on icon at bounding box center [383, 262] width 29 height 33
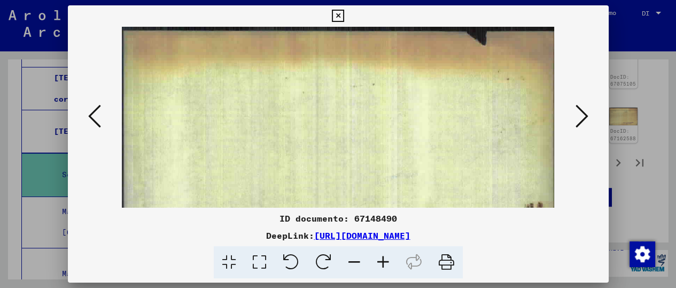
click at [382, 256] on icon at bounding box center [383, 262] width 29 height 33
click at [384, 253] on icon at bounding box center [383, 262] width 29 height 33
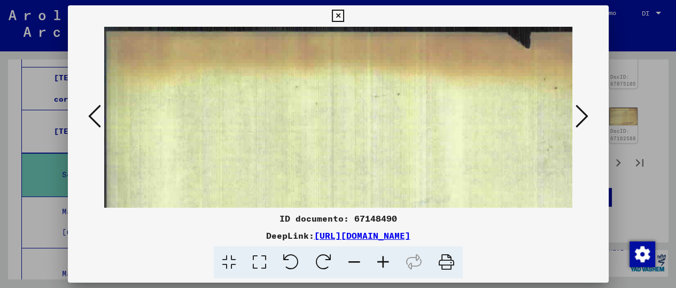
click at [385, 251] on icon at bounding box center [383, 262] width 29 height 33
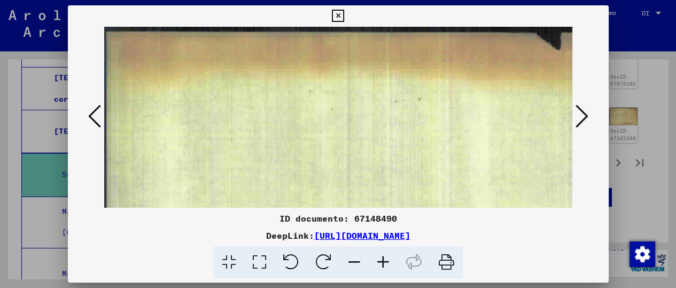
click at [383, 251] on icon at bounding box center [383, 262] width 29 height 33
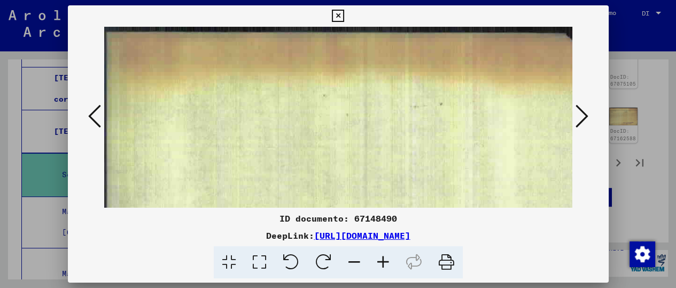
click at [380, 250] on icon at bounding box center [383, 262] width 29 height 33
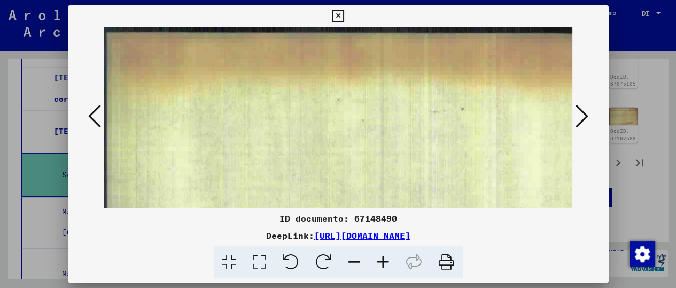
drag, startPoint x: 338, startPoint y: 11, endPoint x: 330, endPoint y: 14, distance: 8.6
click at [334, 14] on icon at bounding box center [338, 16] width 12 height 13
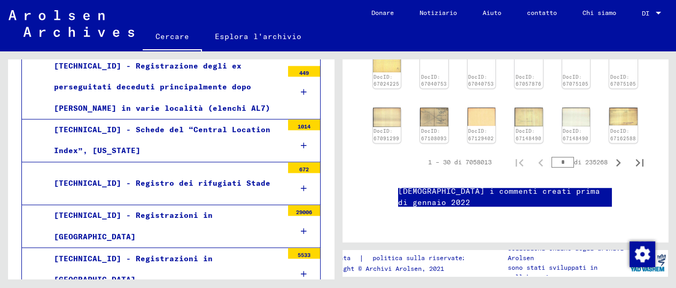
scroll to position [1526, 0]
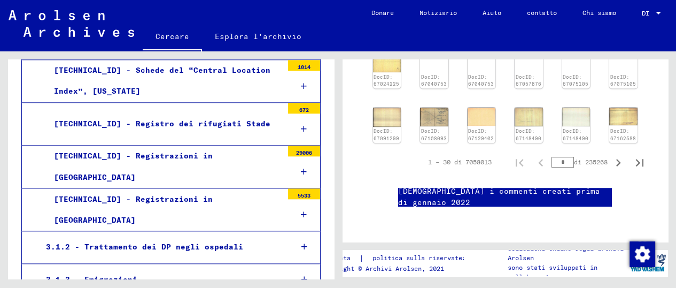
click at [195, 194] on font "[TECHNICAL_ID] - Registrazioni in [GEOGRAPHIC_DATA]" at bounding box center [133, 209] width 159 height 30
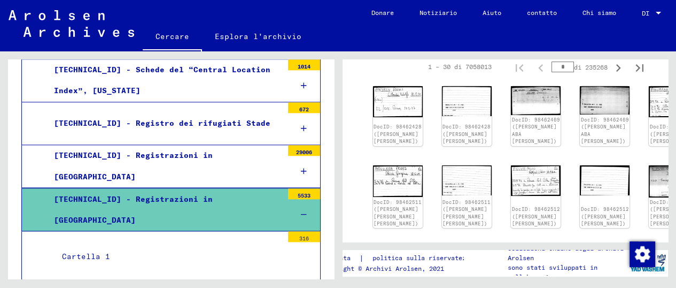
scroll to position [237, 0]
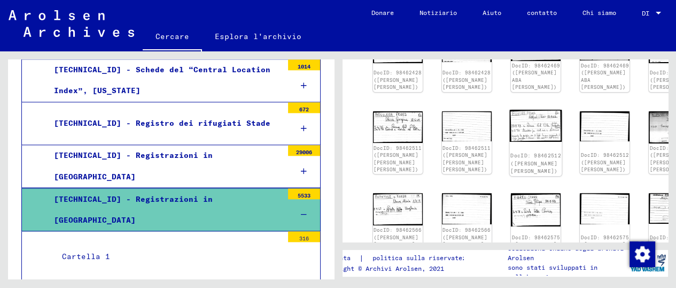
click at [511, 152] on font "DocID: 98462512 ([PERSON_NAME] [PERSON_NAME])" at bounding box center [536, 162] width 51 height 21
click at [510, 138] on img at bounding box center [536, 126] width 52 height 32
